Goal: Task Accomplishment & Management: Manage account settings

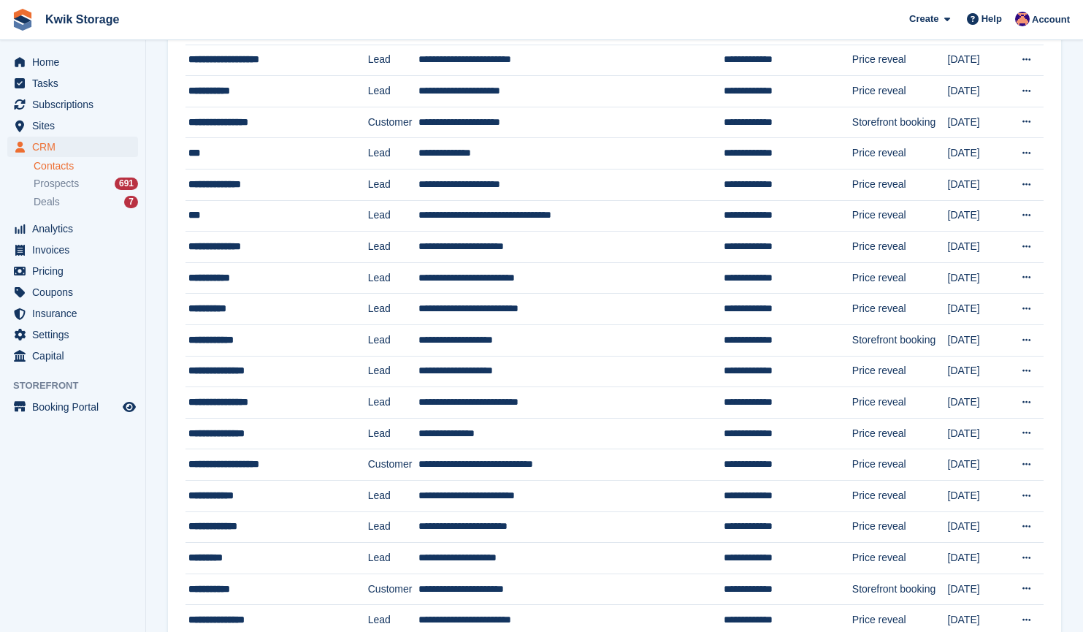
scroll to position [921, 0]
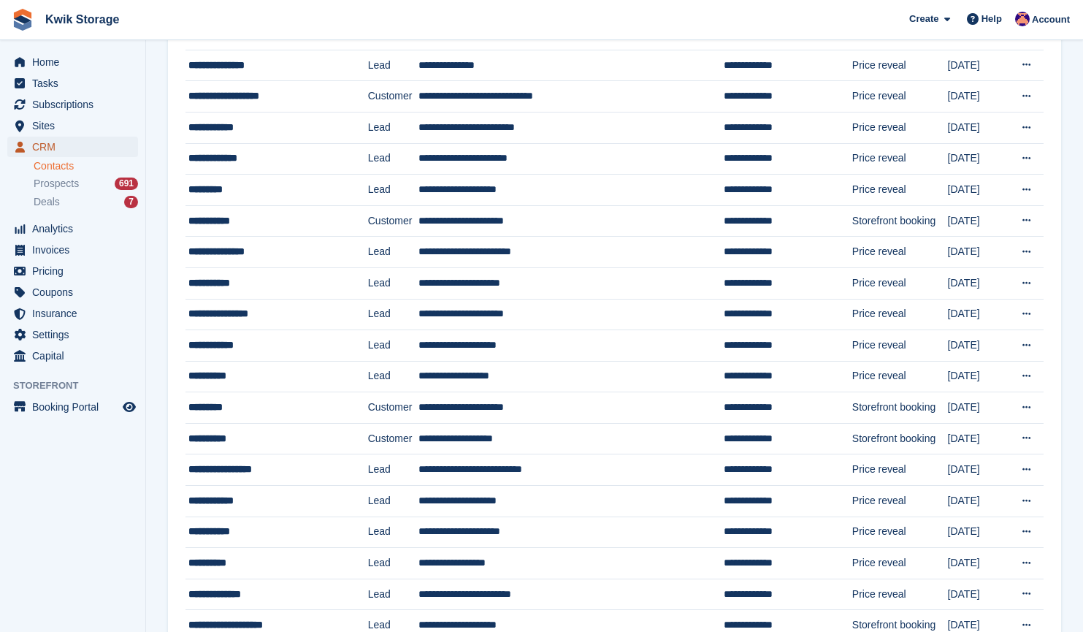
click at [83, 145] on span "CRM" at bounding box center [76, 147] width 88 height 20
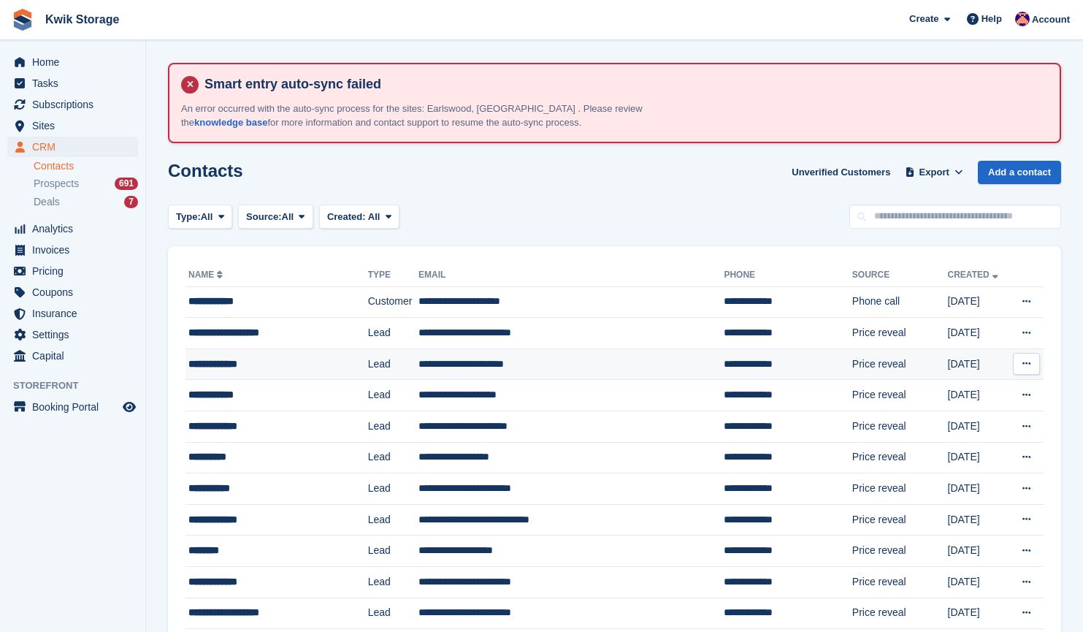
click at [301, 377] on td "**********" at bounding box center [277, 363] width 183 height 31
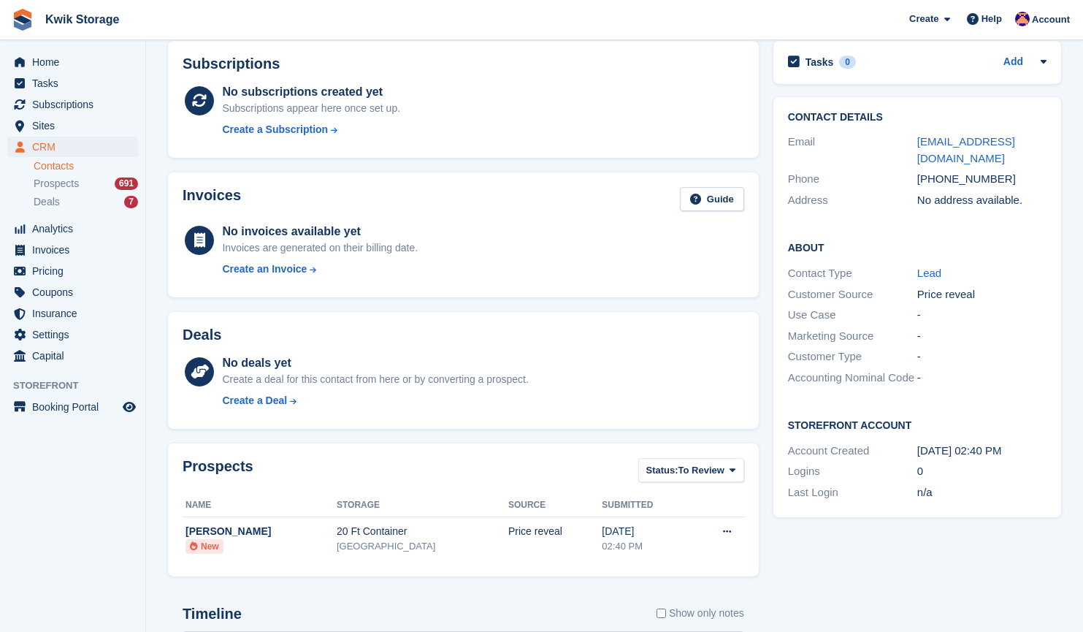
scroll to position [166, 0]
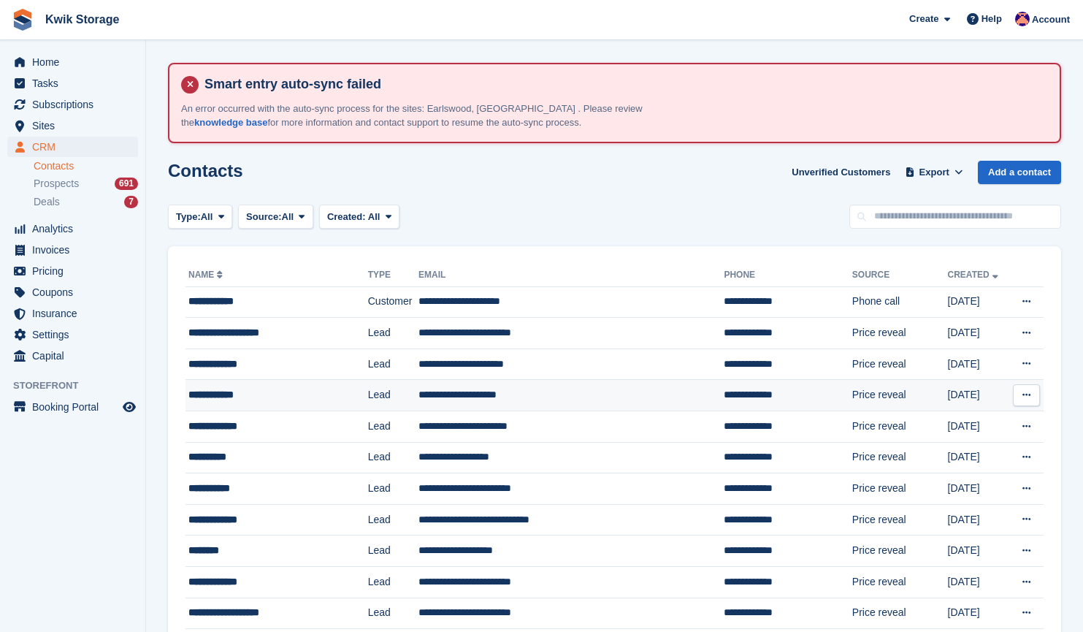
click at [1034, 392] on button at bounding box center [1026, 395] width 27 height 22
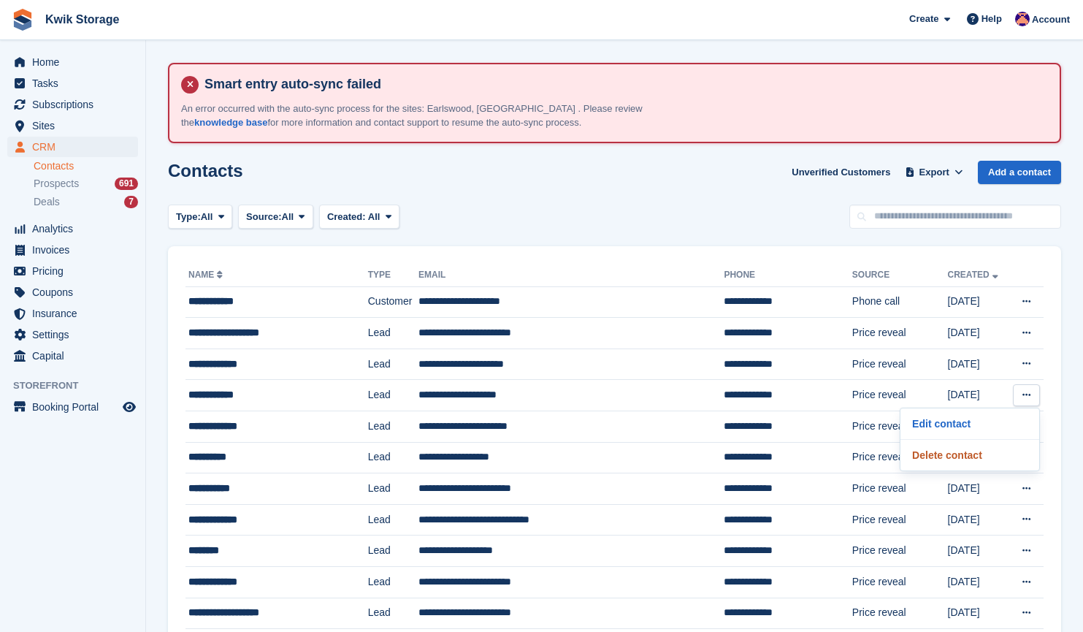
click at [928, 451] on p "Delete contact" at bounding box center [970, 455] width 127 height 19
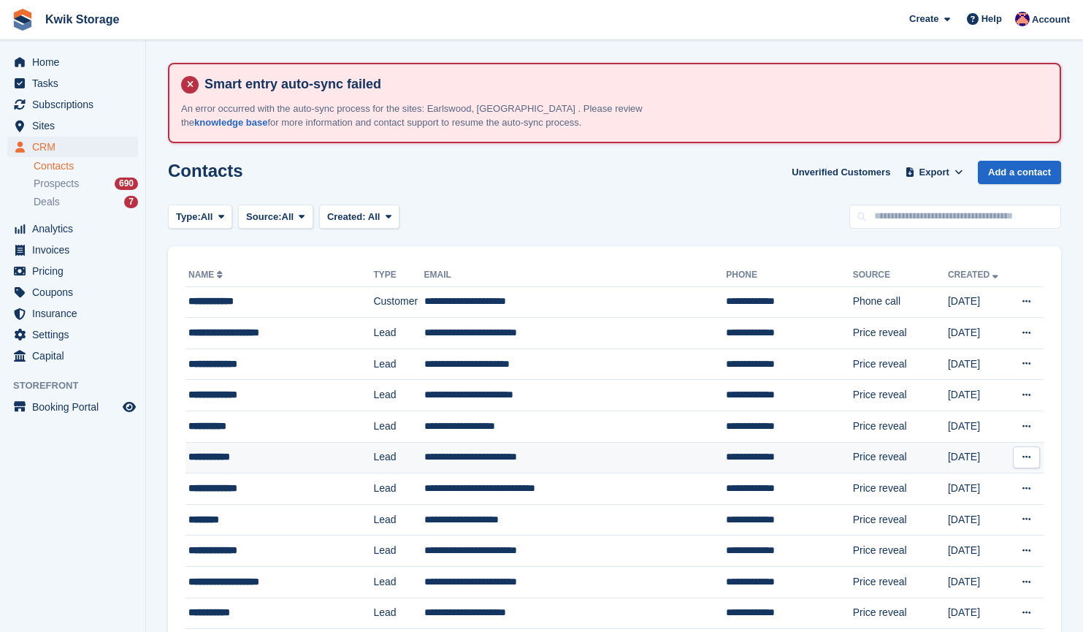
click at [552, 451] on td "**********" at bounding box center [575, 457] width 302 height 31
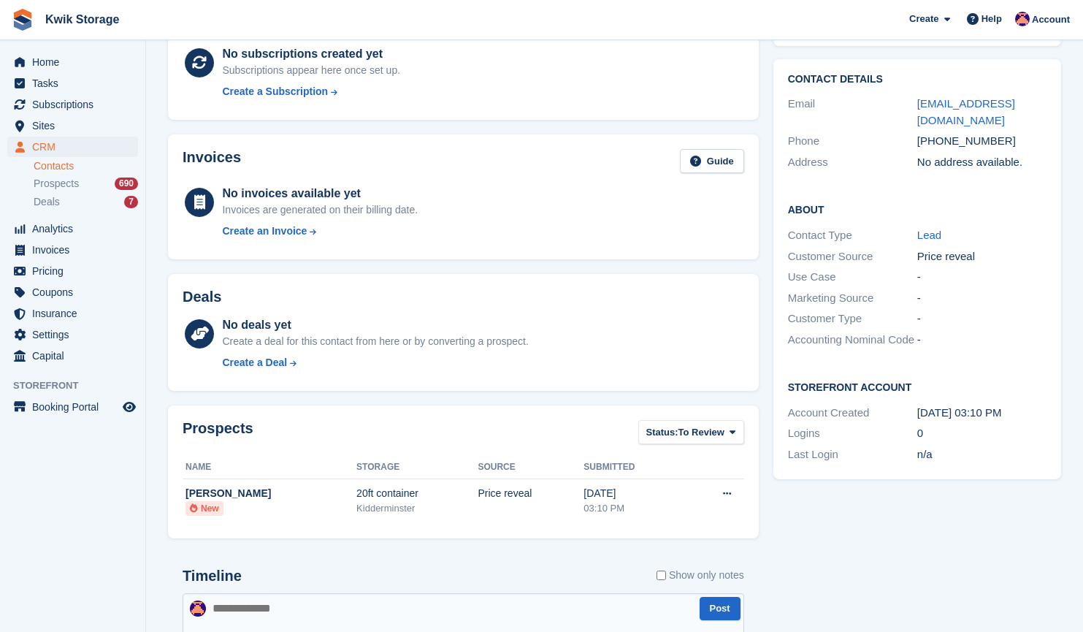
scroll to position [212, 0]
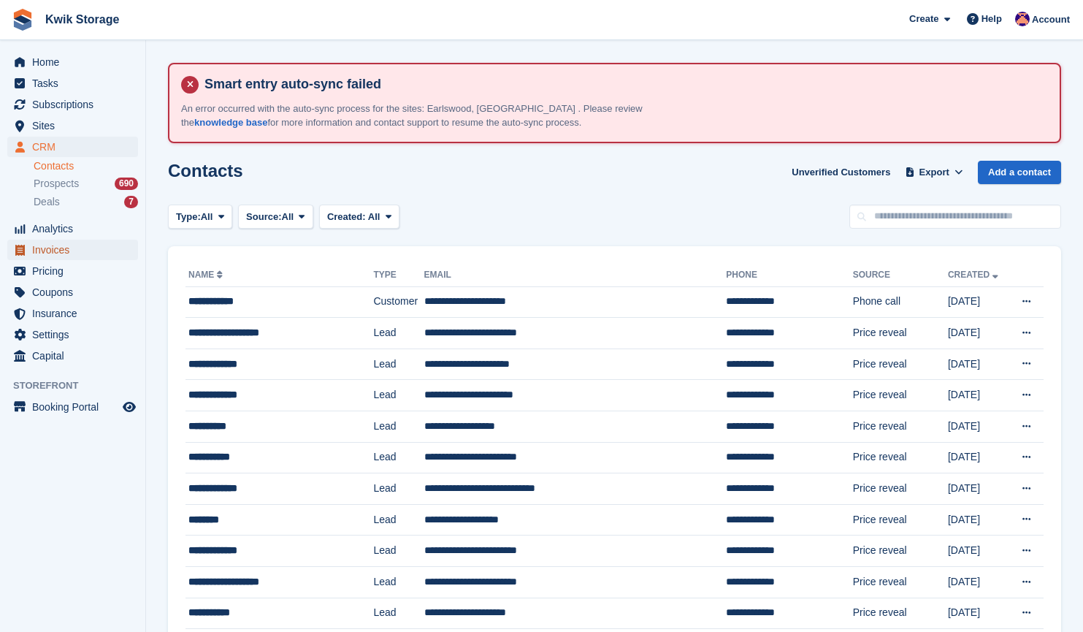
click at [73, 243] on span "Invoices" at bounding box center [76, 250] width 88 height 20
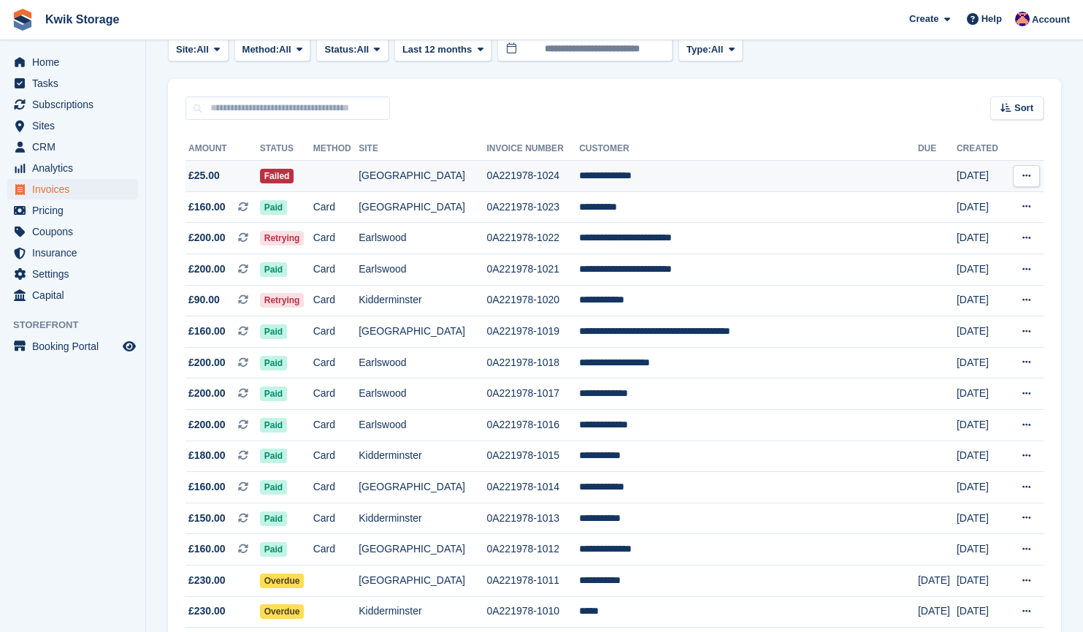
scroll to position [185, 0]
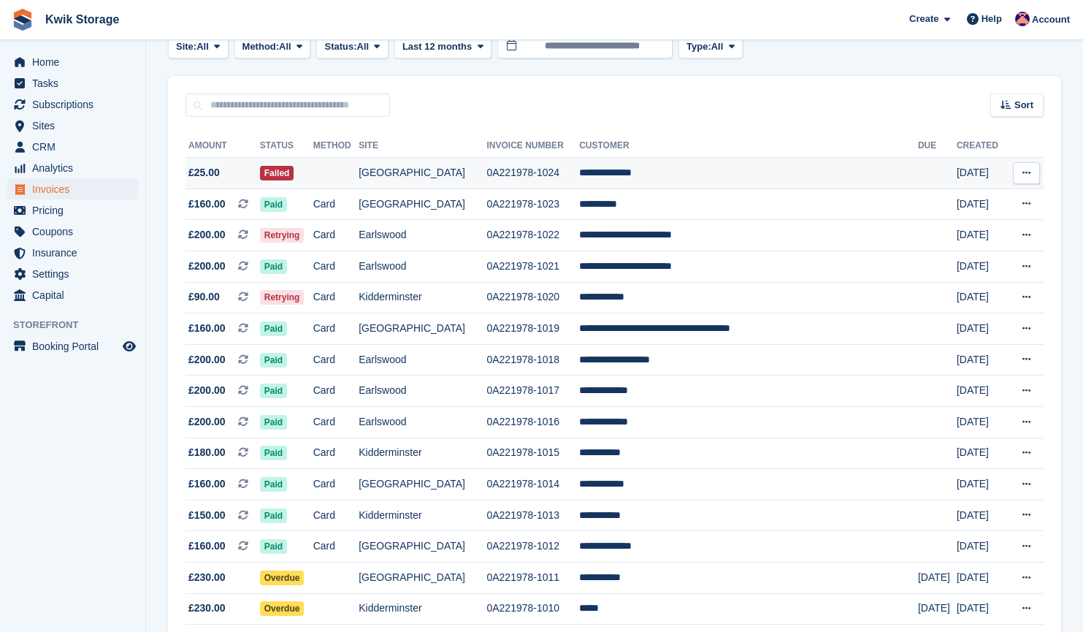
click at [438, 350] on td "Earlswood" at bounding box center [423, 359] width 128 height 31
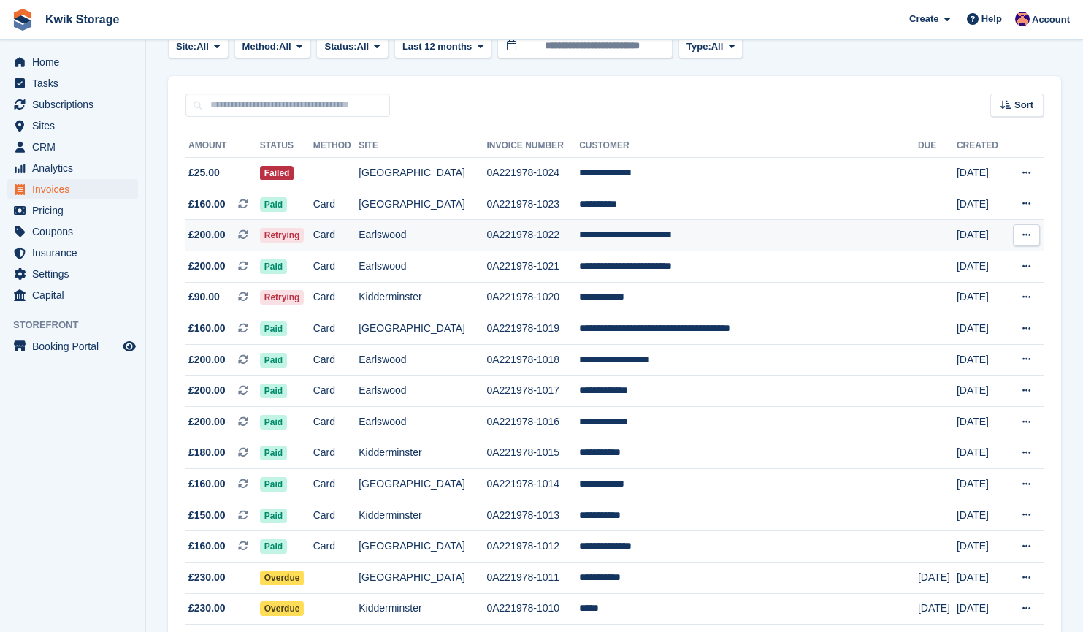
scroll to position [185, 0]
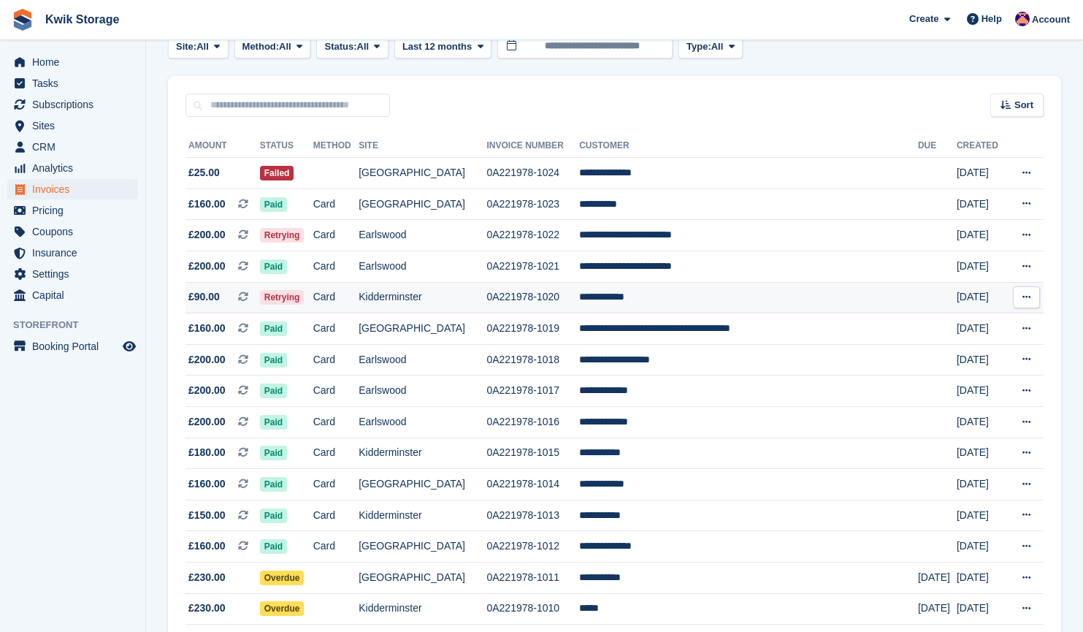
click at [259, 283] on td "£90.00 This is a recurring subscription invoice." at bounding box center [223, 297] width 75 height 31
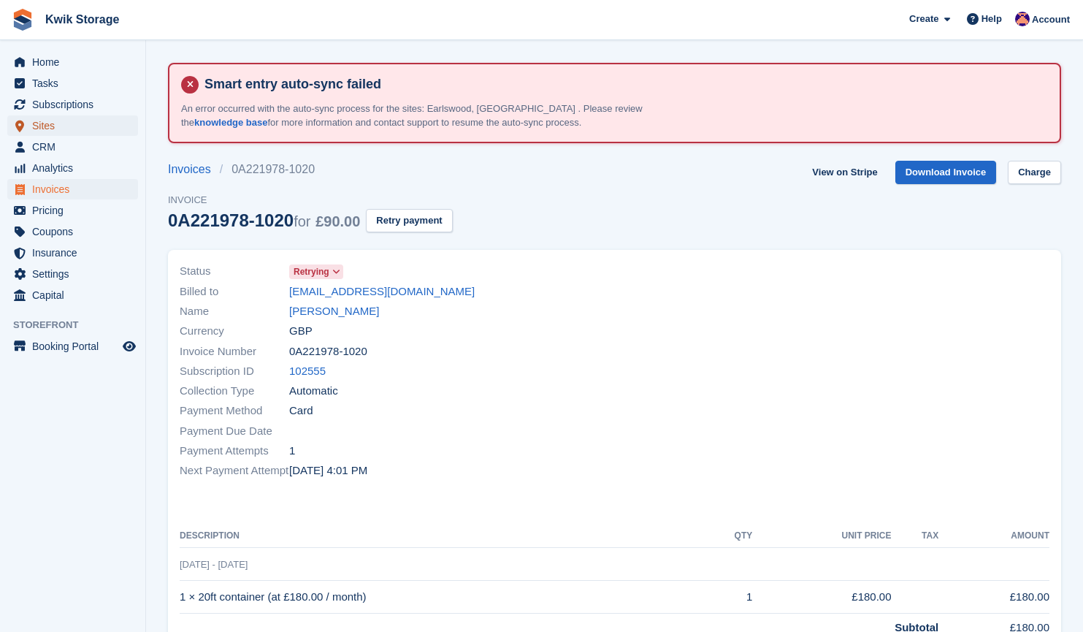
click at [70, 123] on span "Sites" at bounding box center [76, 125] width 88 height 20
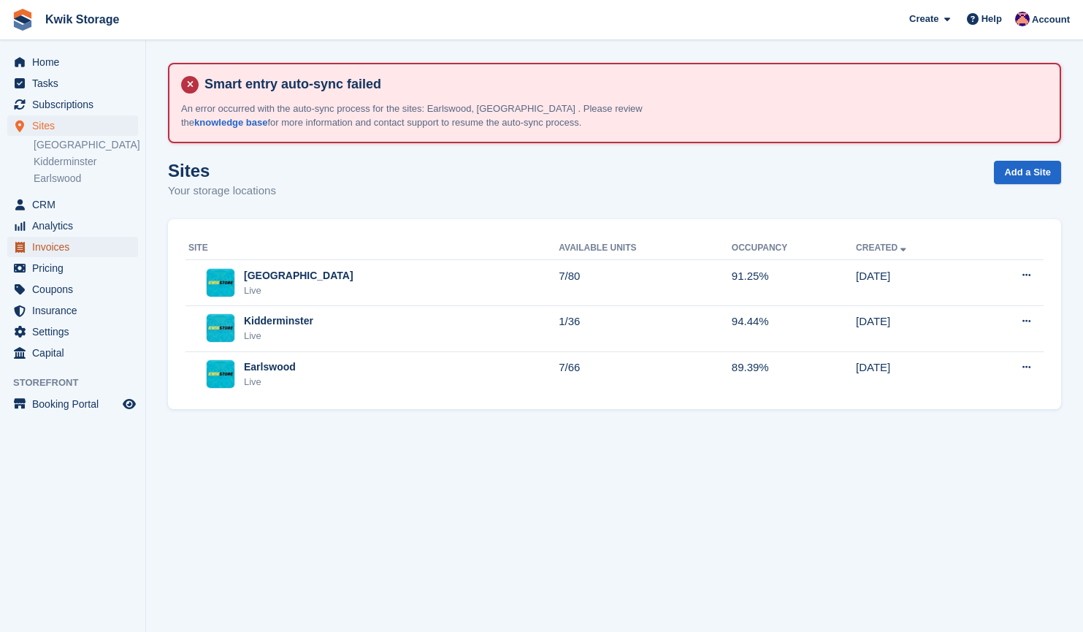
click at [97, 250] on span "Invoices" at bounding box center [76, 247] width 88 height 20
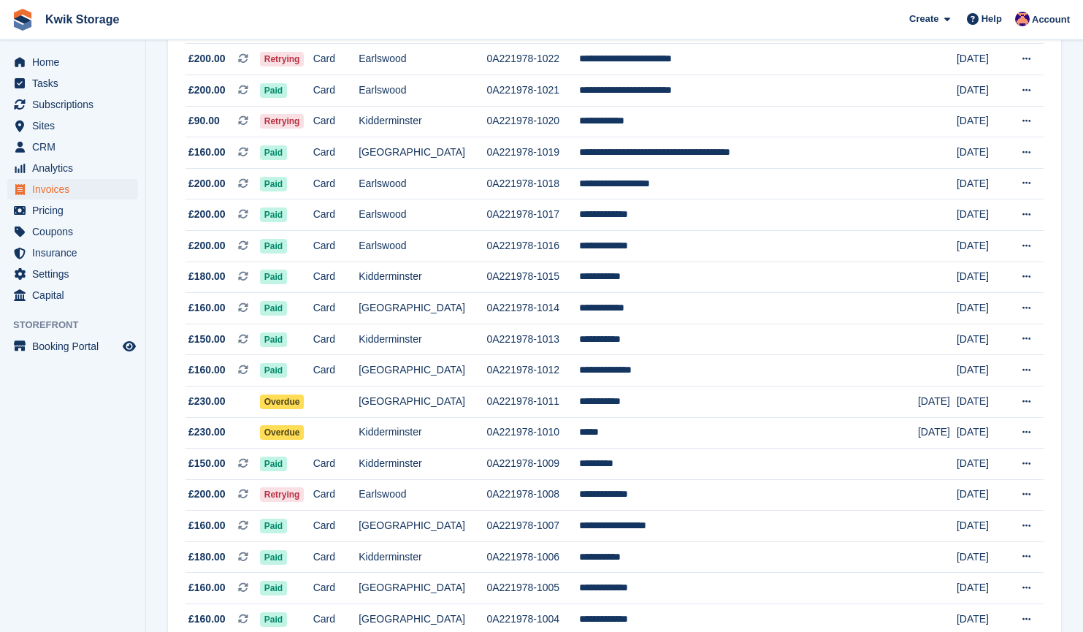
scroll to position [359, 0]
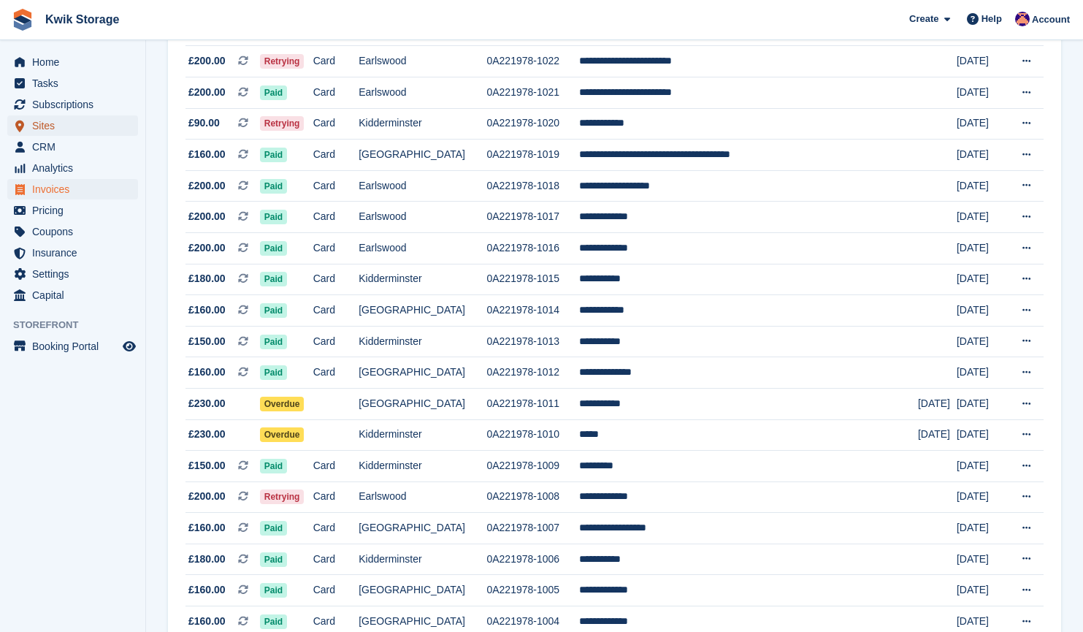
click at [98, 122] on span "Sites" at bounding box center [76, 125] width 88 height 20
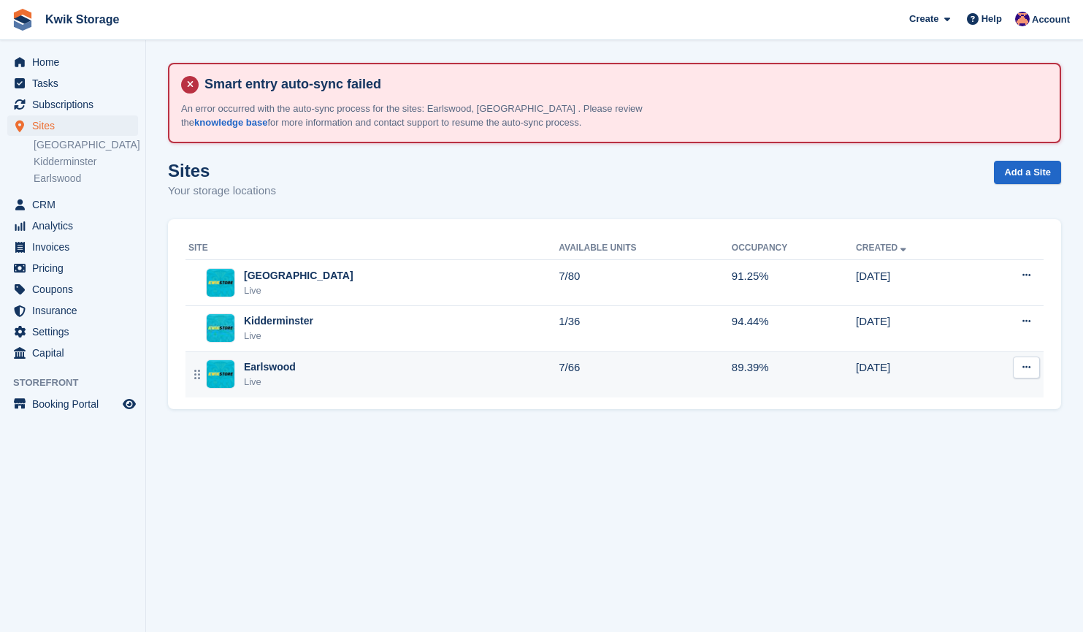
click at [324, 366] on div "Earlswood Live" at bounding box center [373, 374] width 370 height 30
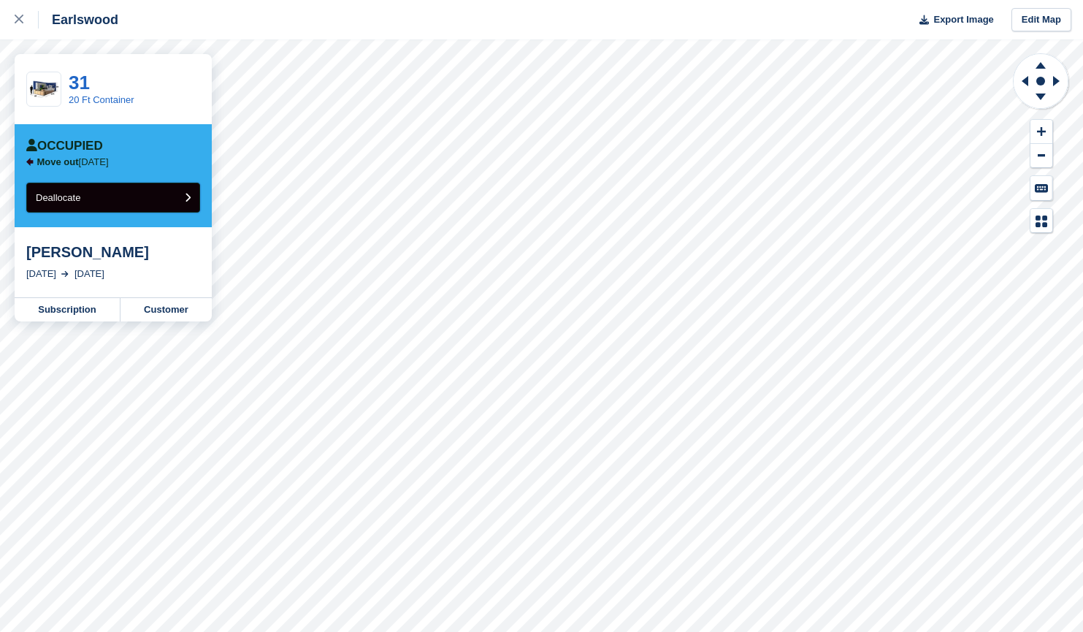
click at [187, 206] on button "Deallocate" at bounding box center [113, 198] width 174 height 30
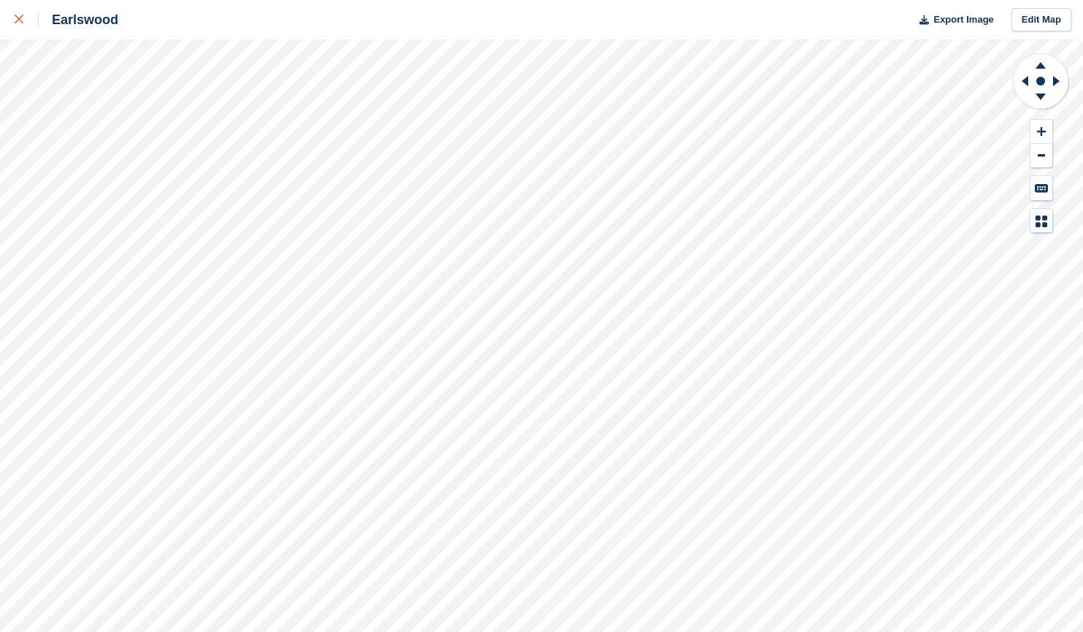
click at [18, 26] on div at bounding box center [27, 20] width 24 height 18
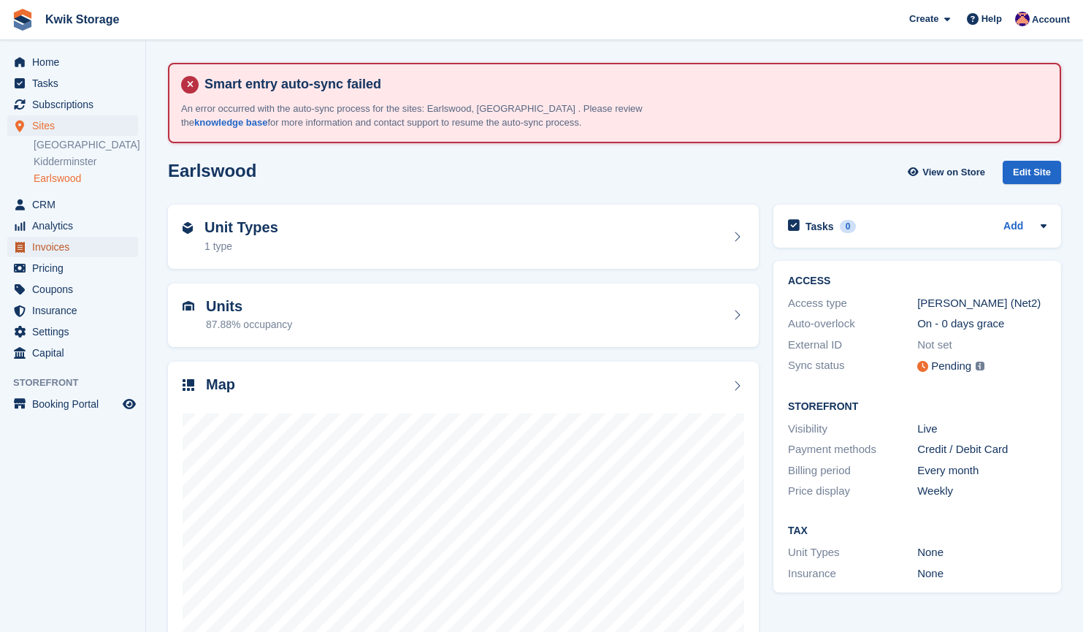
click at [83, 238] on span "Invoices" at bounding box center [76, 247] width 88 height 20
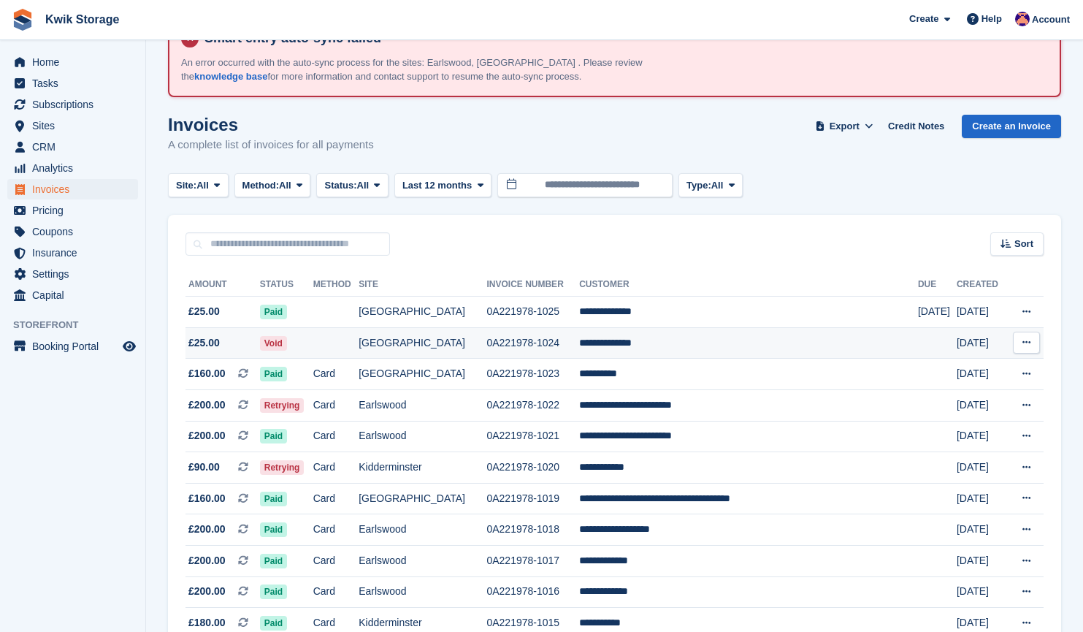
scroll to position [47, 0]
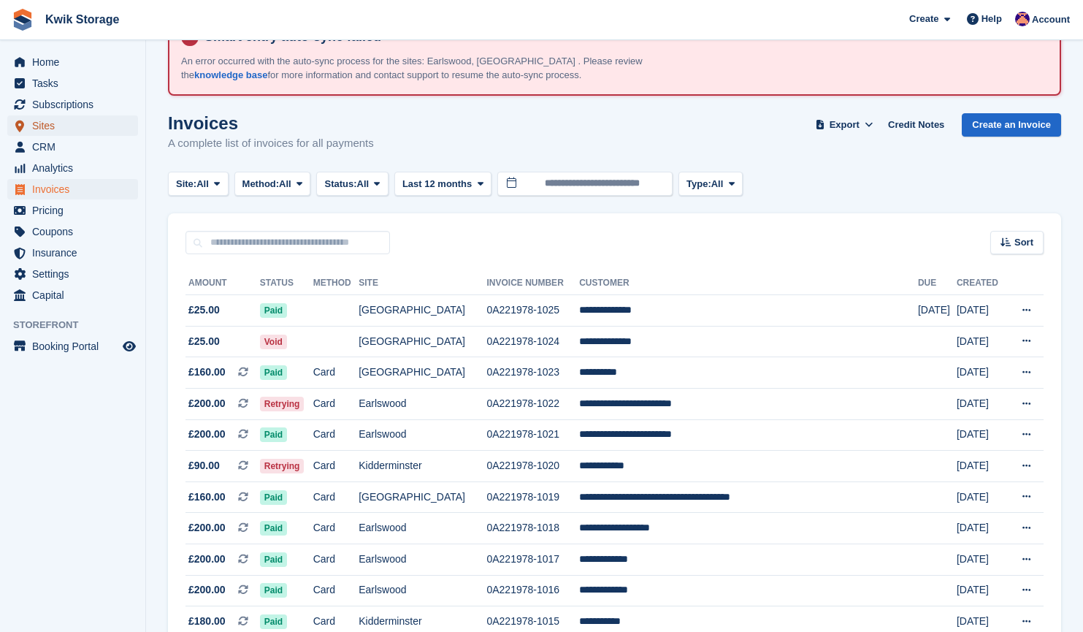
click at [59, 120] on span "Sites" at bounding box center [76, 125] width 88 height 20
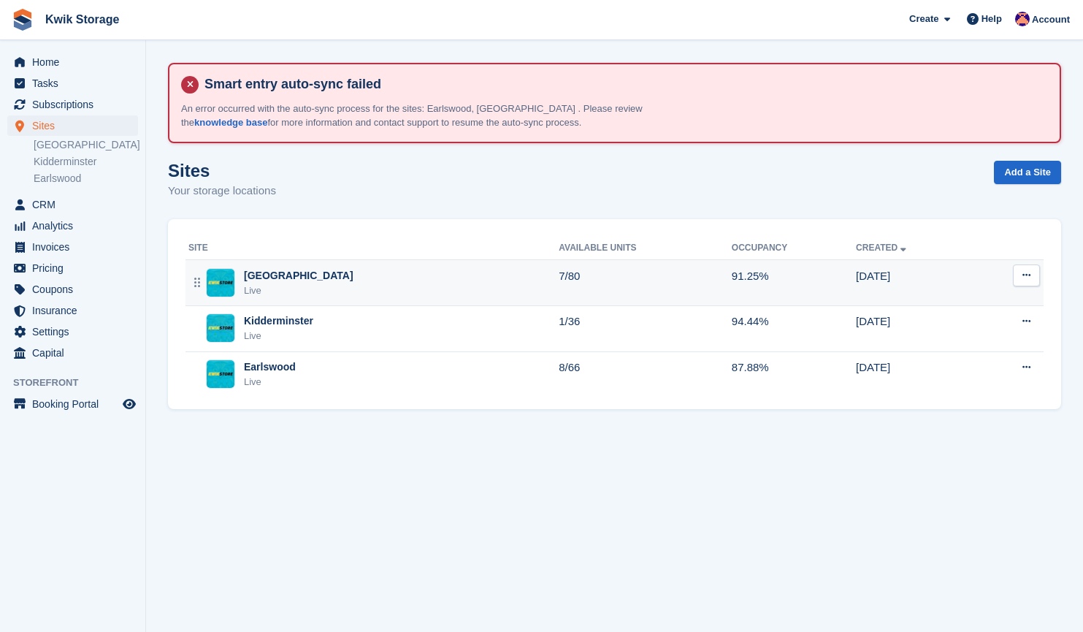
click at [373, 280] on div "Willenhall Live" at bounding box center [373, 283] width 370 height 30
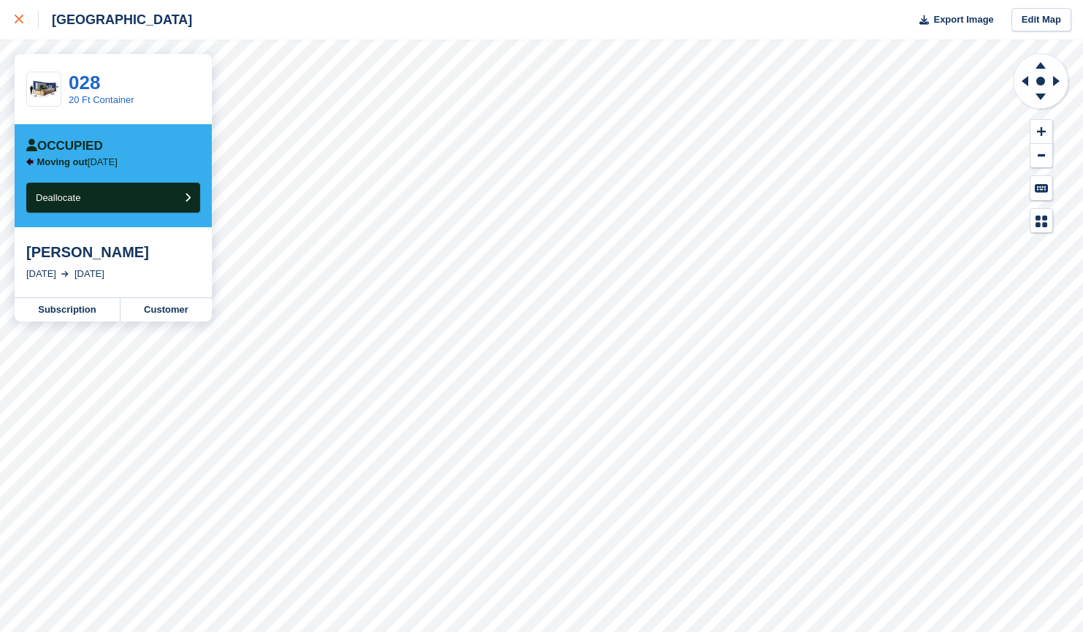
click at [26, 24] on div at bounding box center [27, 20] width 24 height 18
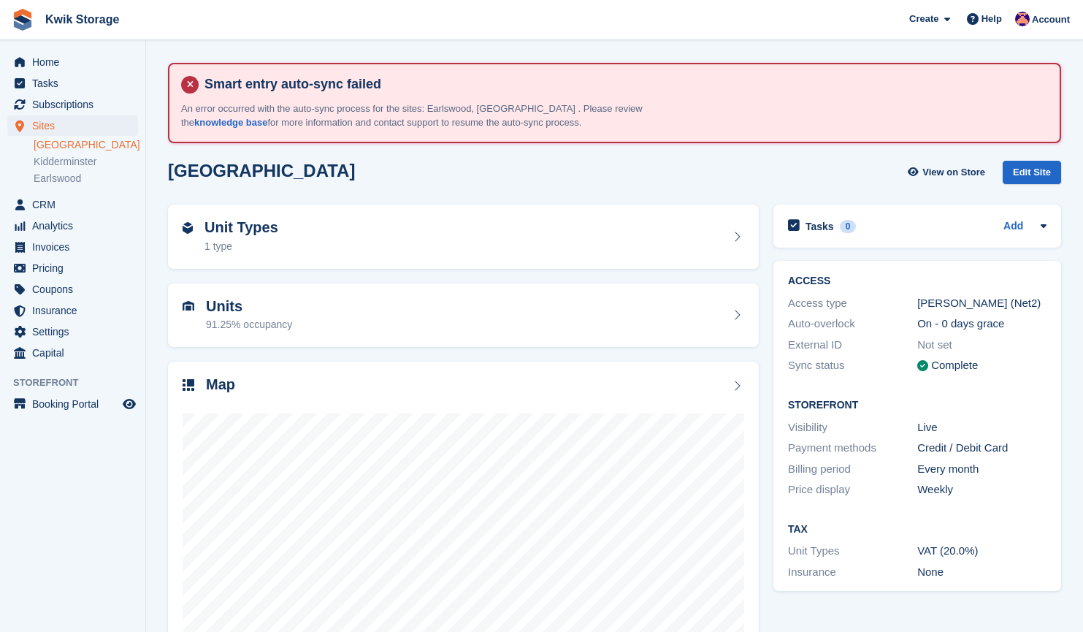
click at [77, 186] on li "Earlswood" at bounding box center [90, 178] width 112 height 15
click at [68, 174] on link "Earlswood" at bounding box center [86, 179] width 104 height 14
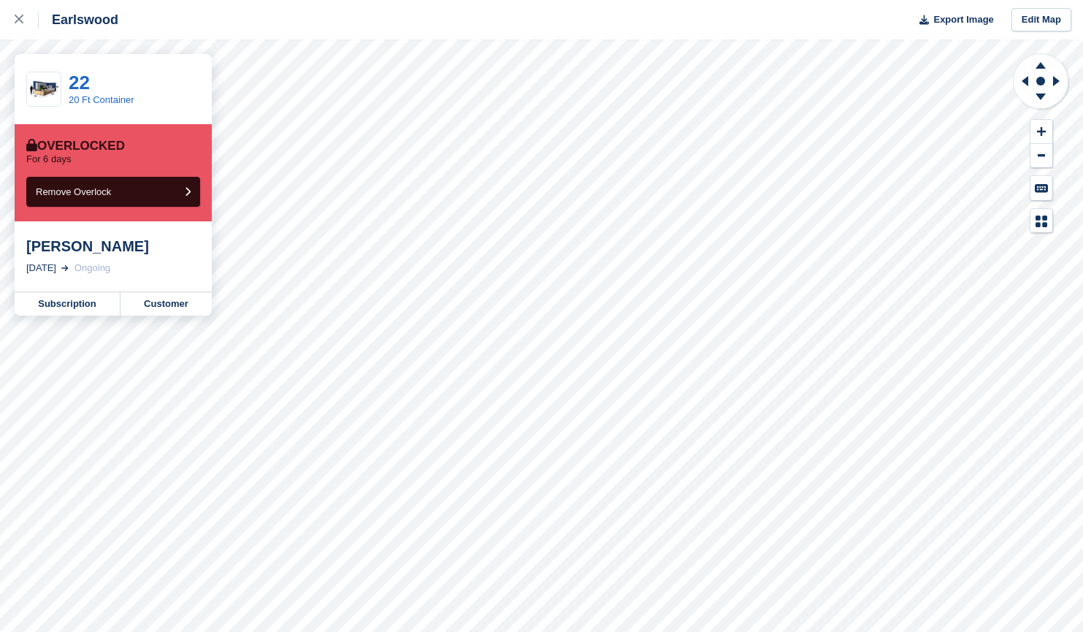
click at [179, 270] on div "Earlswood Export Image Edit Map 22 20 Ft Container Overlocked For 6 days Remove…" at bounding box center [541, 316] width 1083 height 632
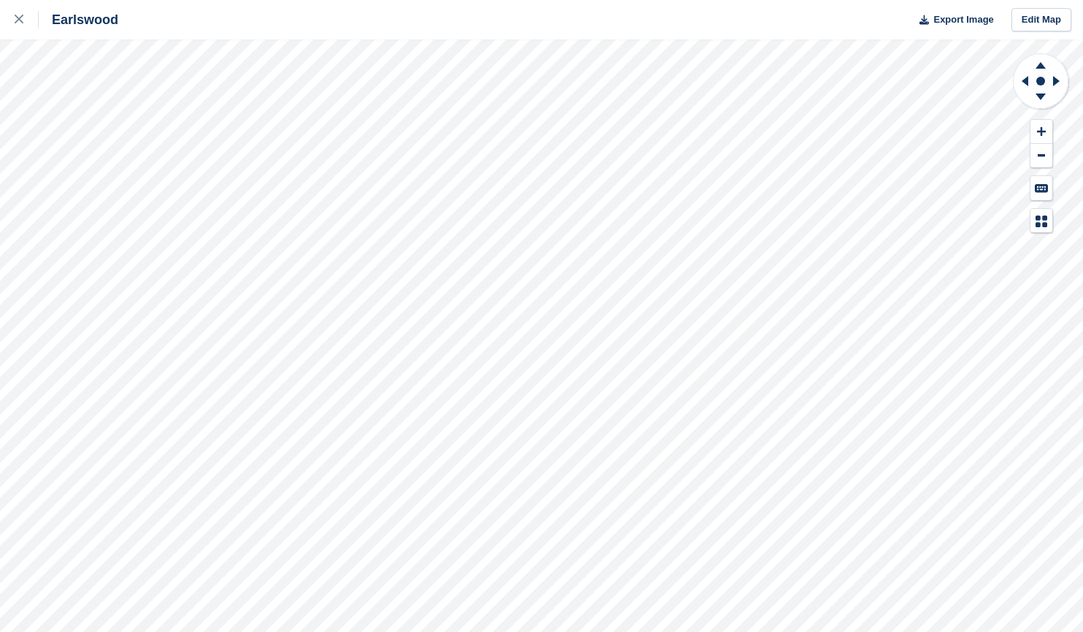
click at [168, 254] on div "Earlswood Export Image Edit Map" at bounding box center [541, 316] width 1083 height 632
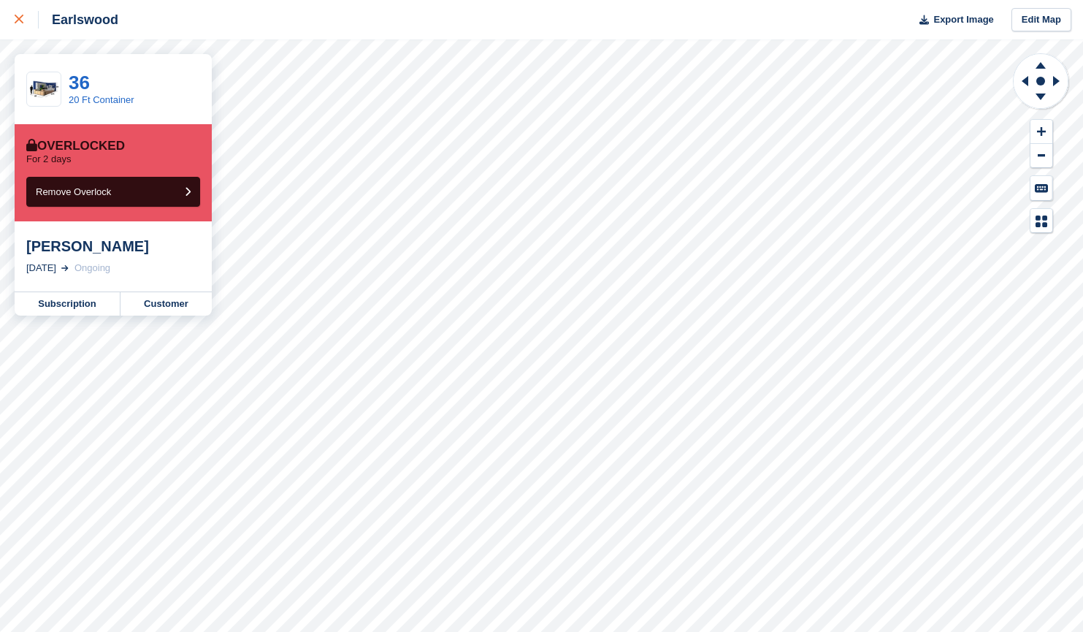
click at [34, 29] on link at bounding box center [19, 19] width 39 height 39
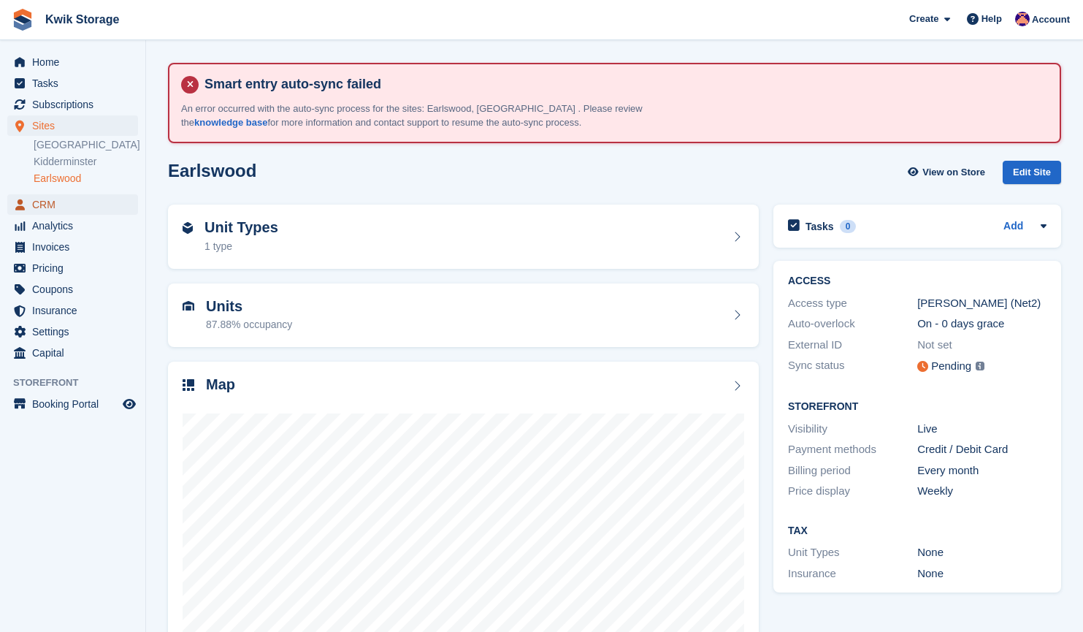
click at [69, 201] on span "CRM" at bounding box center [76, 204] width 88 height 20
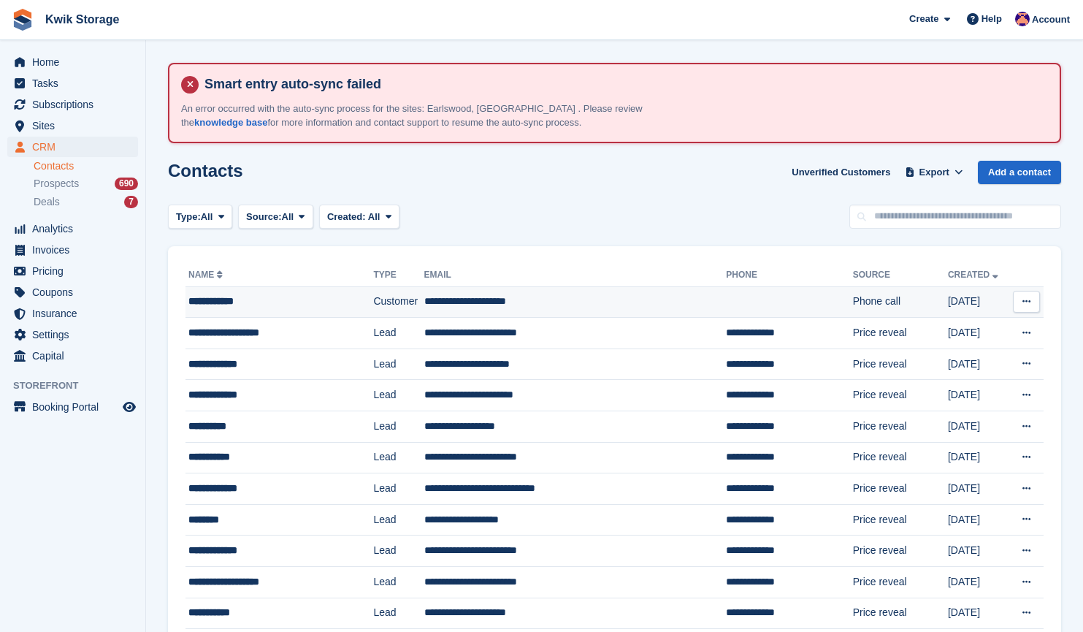
click at [625, 302] on td "**********" at bounding box center [575, 301] width 302 height 31
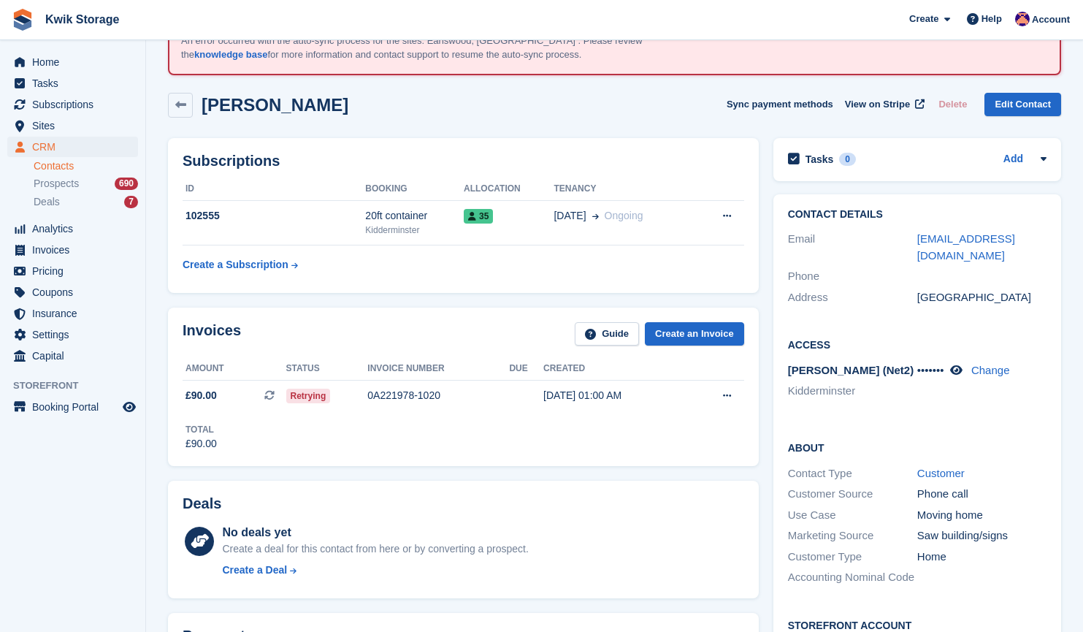
scroll to position [67, 0]
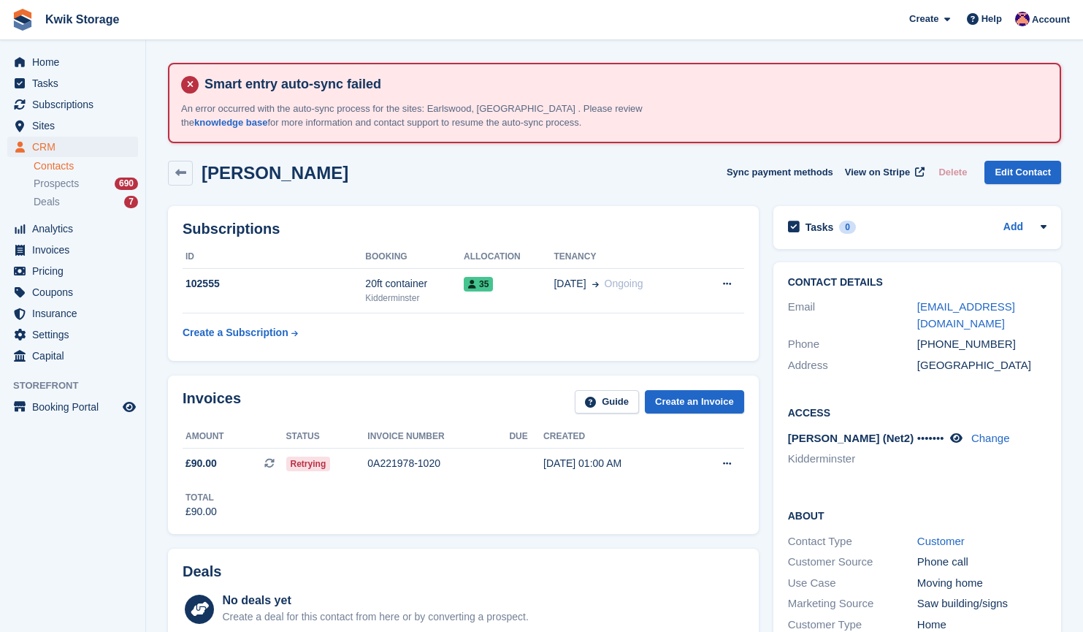
scroll to position [66, 0]
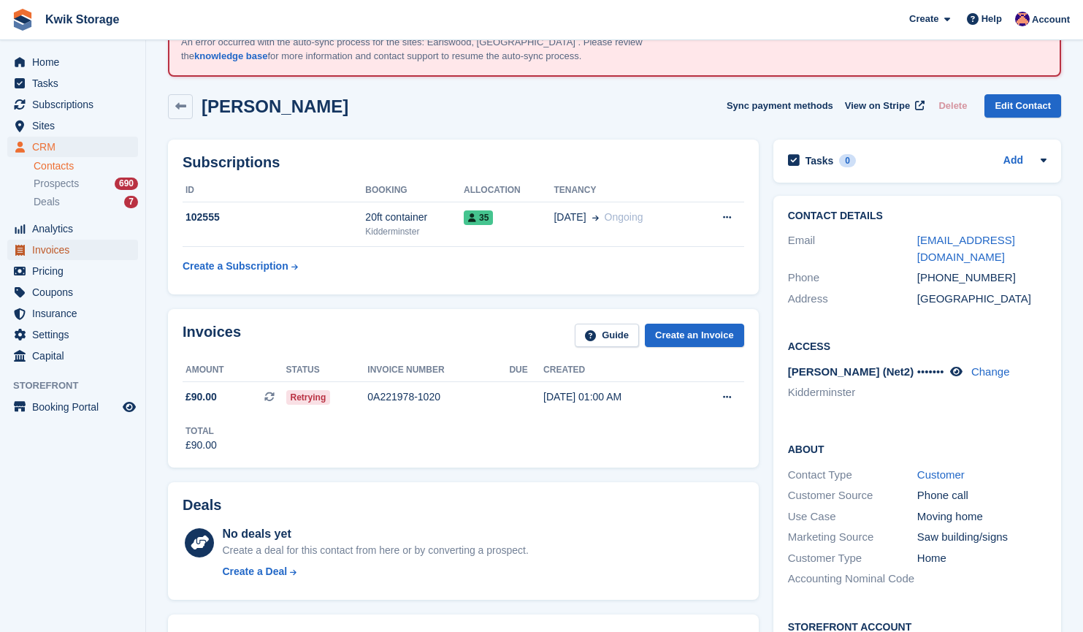
click at [75, 248] on span "Invoices" at bounding box center [76, 250] width 88 height 20
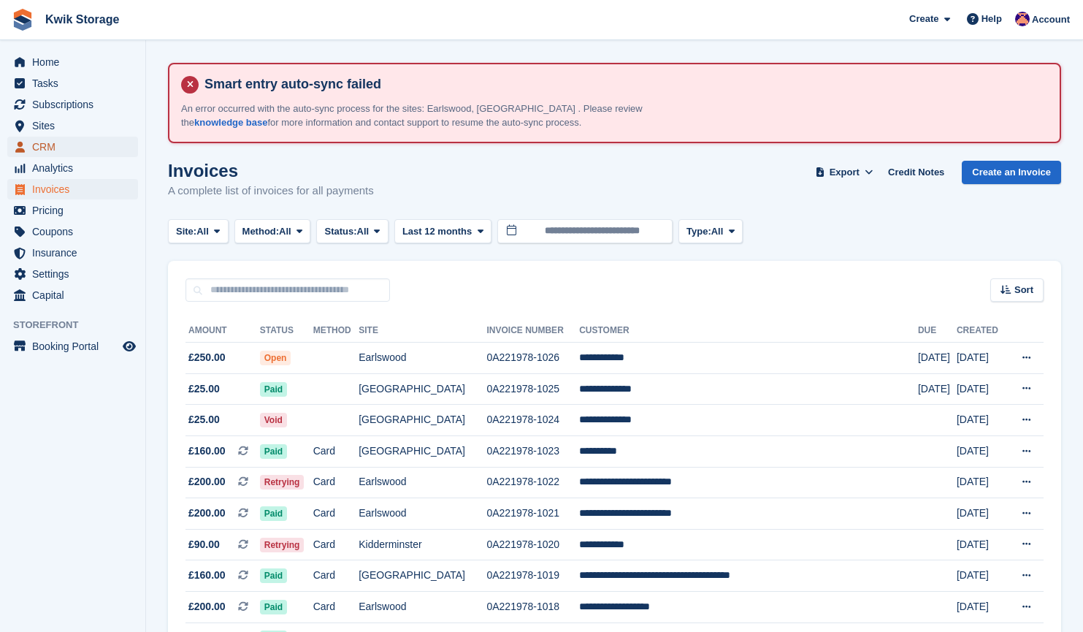
click at [72, 143] on span "CRM" at bounding box center [76, 147] width 88 height 20
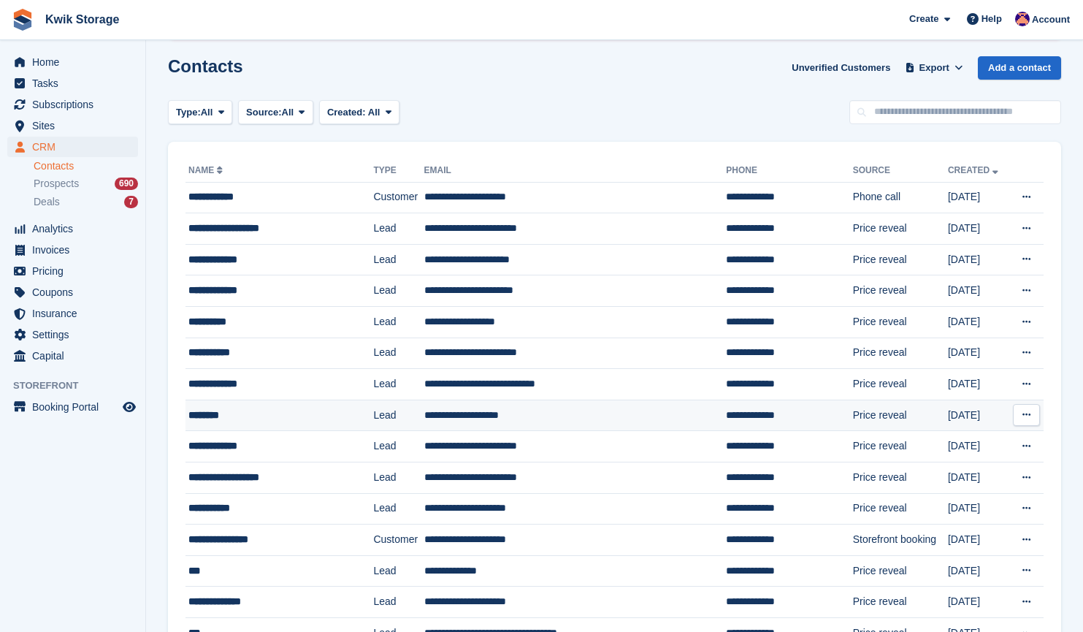
scroll to position [110, 0]
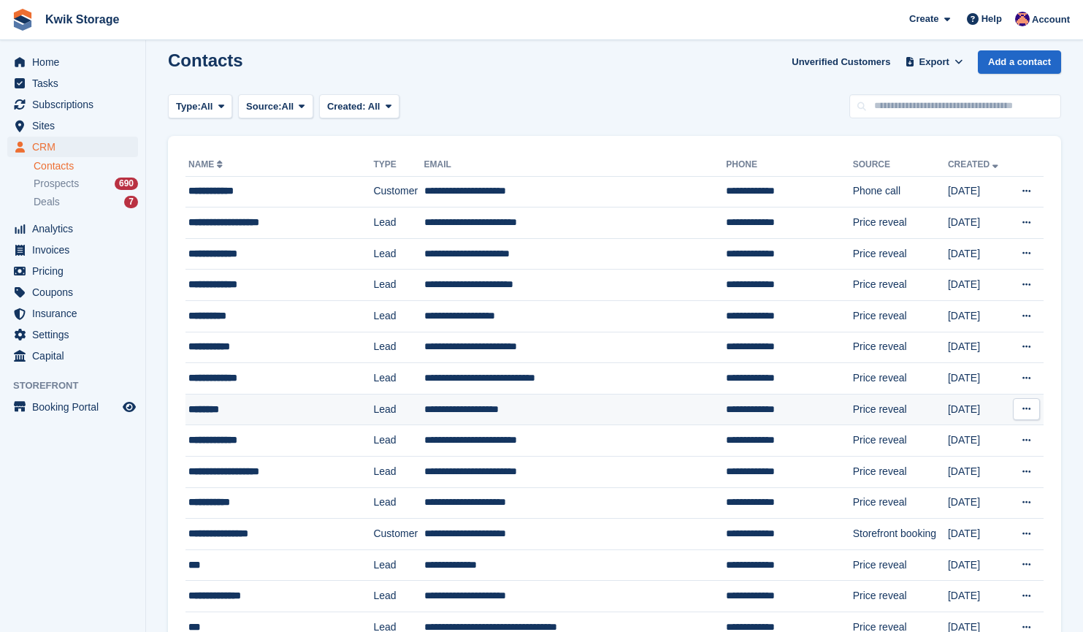
click at [403, 458] on td "Lead" at bounding box center [398, 472] width 50 height 31
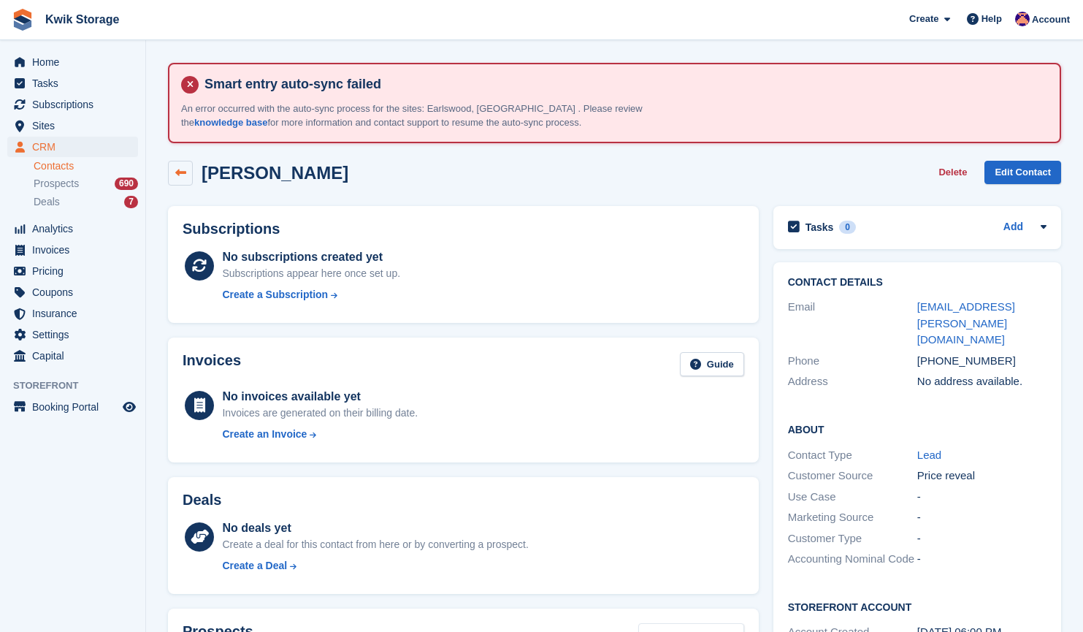
click at [178, 170] on icon at bounding box center [180, 172] width 11 height 11
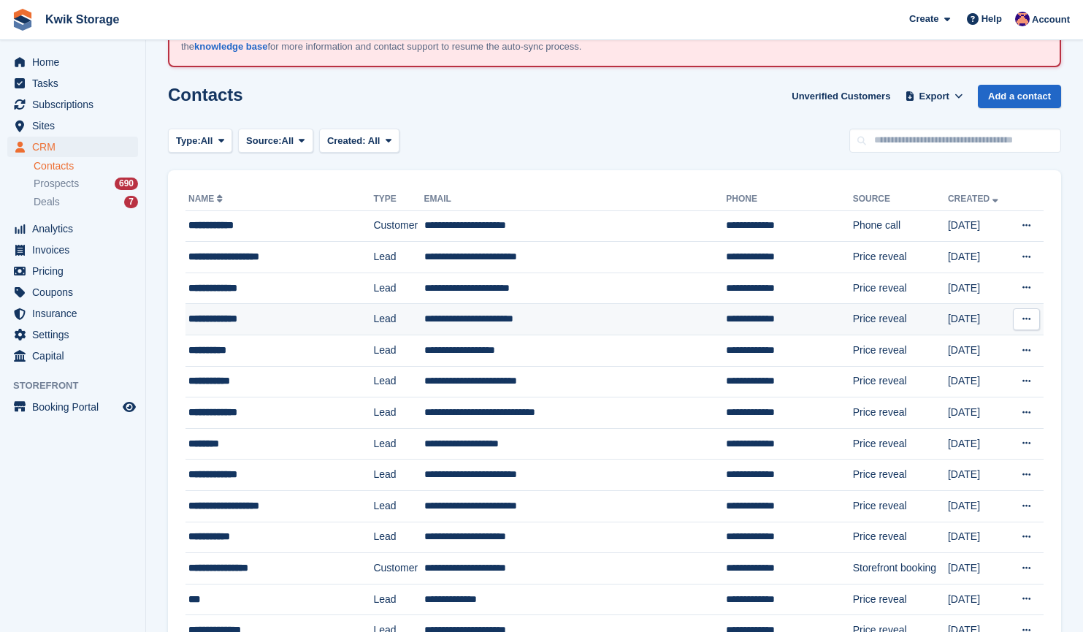
scroll to position [77, 0]
